Goal: Task Accomplishment & Management: Use online tool/utility

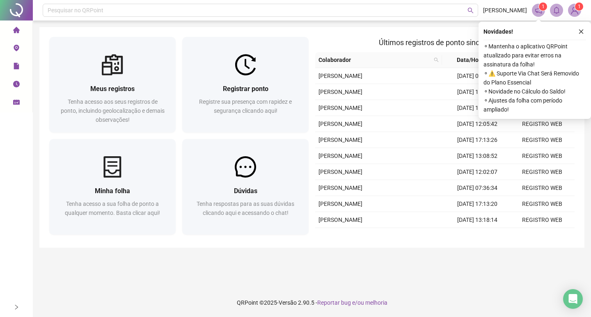
click at [583, 31] on icon "close" at bounding box center [582, 32] width 6 height 6
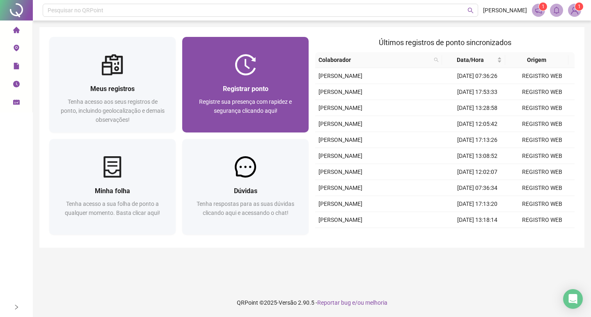
click at [236, 82] on div "Registrar ponto Registre sua presença com rapidez e segurança clicando aqui!" at bounding box center [245, 104] width 126 height 57
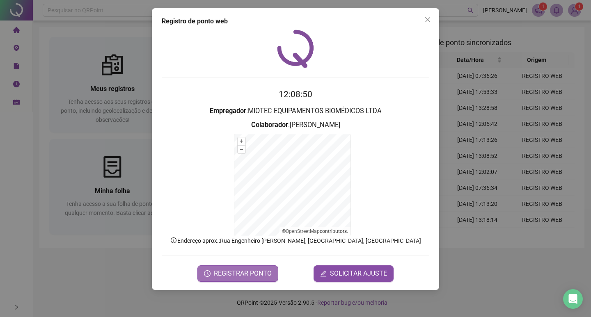
click at [229, 273] on span "REGISTRAR PONTO" at bounding box center [243, 274] width 58 height 10
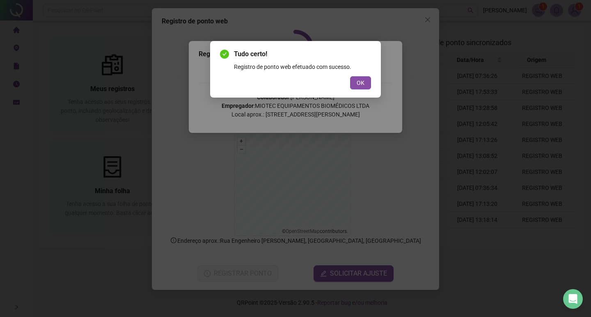
click at [362, 82] on span "OK" at bounding box center [361, 82] width 8 height 9
